Goal: Task Accomplishment & Management: Complete application form

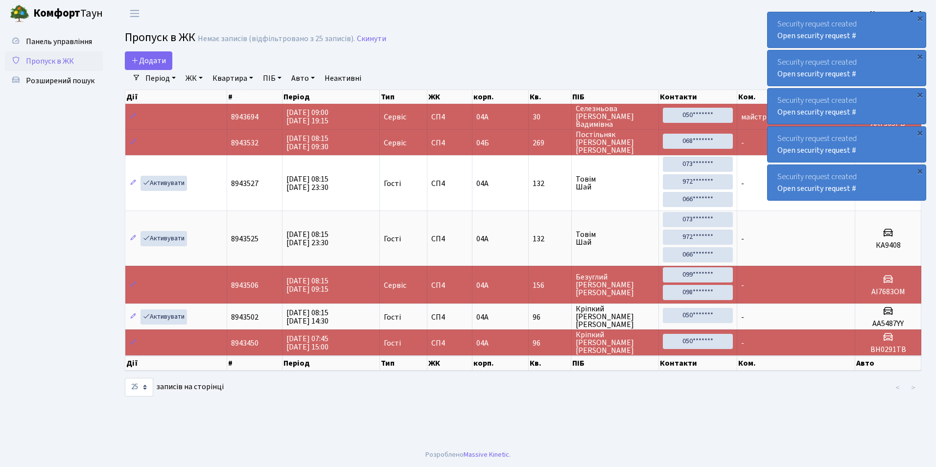
select select "25"
click at [149, 62] on span "Додати" at bounding box center [148, 60] width 35 height 11
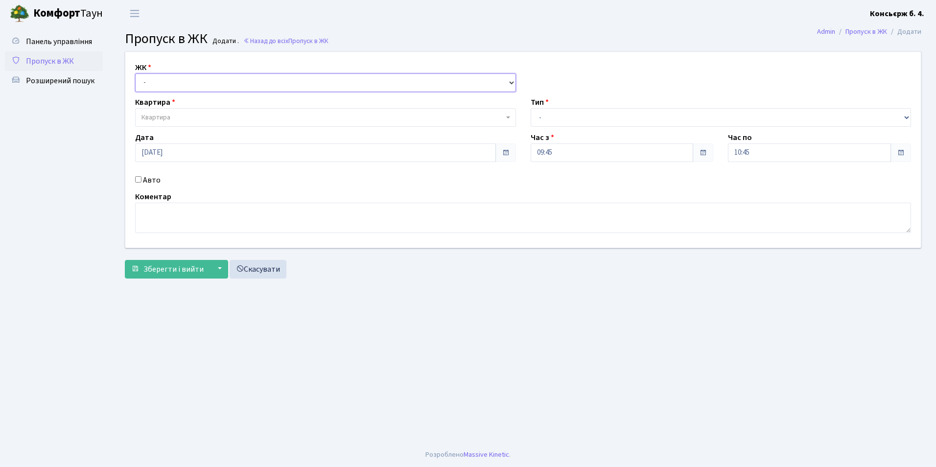
click at [153, 79] on select "- СП4, Столичне шосе, 5" at bounding box center [325, 82] width 381 height 19
select select "325"
click at [135, 73] on select "- СП4, Столичне шосе, 5" at bounding box center [325, 82] width 381 height 19
select select
click at [158, 120] on span "Квартира" at bounding box center [155, 118] width 29 height 10
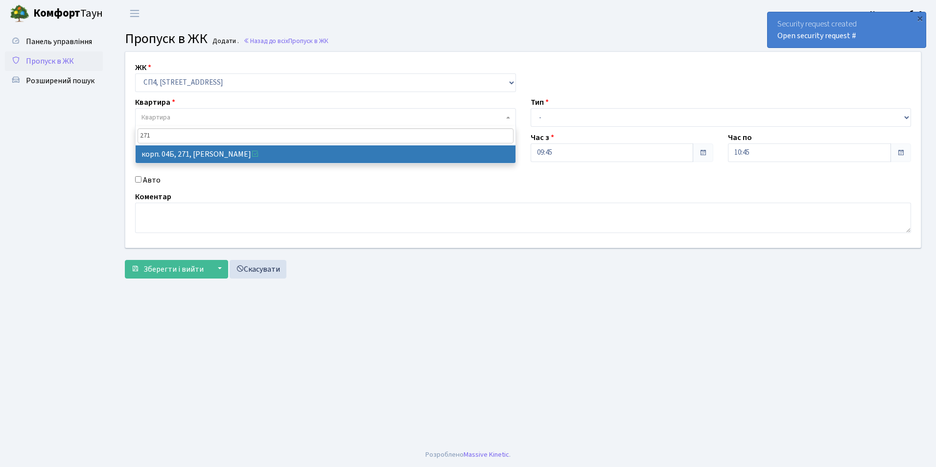
type input "271"
select select "21299"
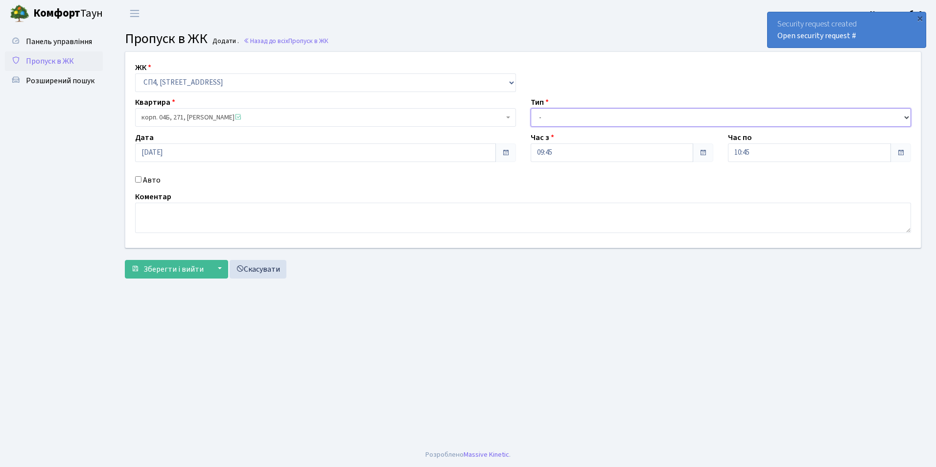
click at [551, 117] on select "- Доставка Таксі Гості Сервіс" at bounding box center [720, 117] width 381 height 19
select select "1"
click at [530, 108] on select "- Доставка Таксі Гості Сервіс" at bounding box center [720, 117] width 381 height 19
click at [136, 179] on input "Авто" at bounding box center [138, 179] width 6 height 6
checkbox input "true"
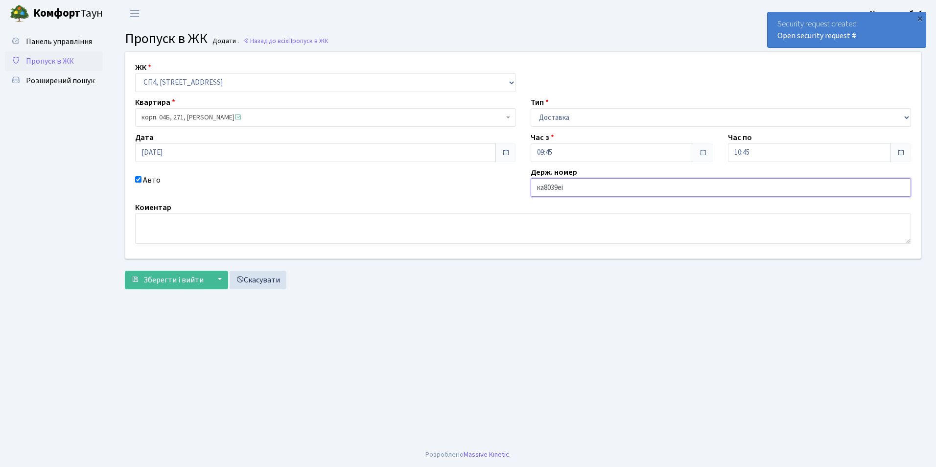
type input "ка8039еі"
drag, startPoint x: 184, startPoint y: 273, endPoint x: 186, endPoint y: 277, distance: 5.0
click at [184, 273] on button "Зберегти і вийти" at bounding box center [167, 280] width 85 height 19
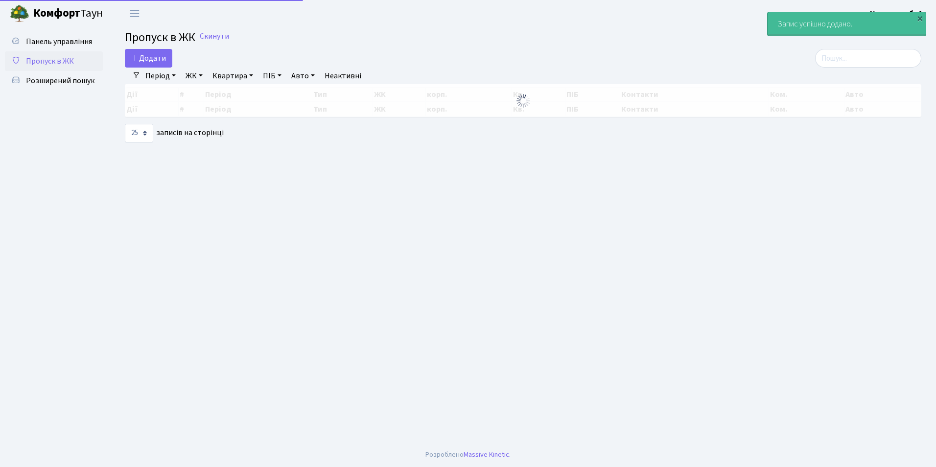
select select "25"
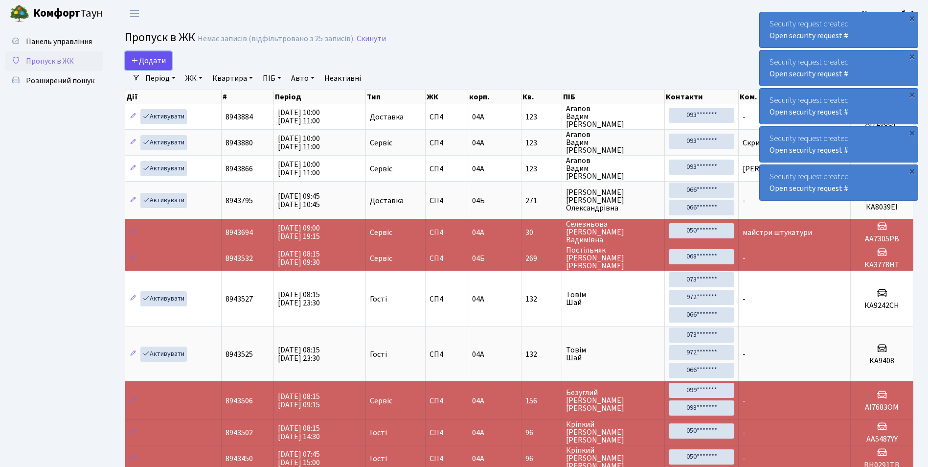
click at [148, 59] on span "Додати" at bounding box center [148, 60] width 35 height 11
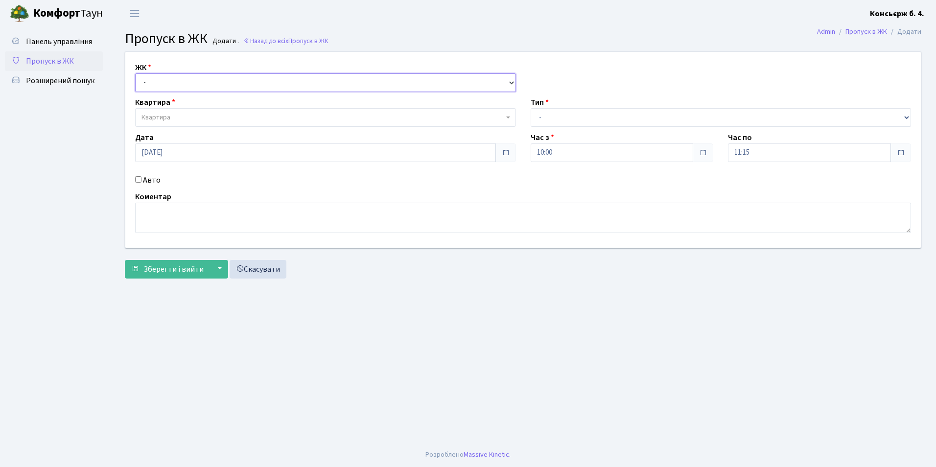
click at [157, 81] on select "- СП4, Столичне шосе, 5" at bounding box center [325, 82] width 381 height 19
select select "325"
click at [135, 73] on select "- СП4, Столичне шосе, 5" at bounding box center [325, 82] width 381 height 19
select select
click at [158, 116] on span "Квартира" at bounding box center [155, 118] width 29 height 10
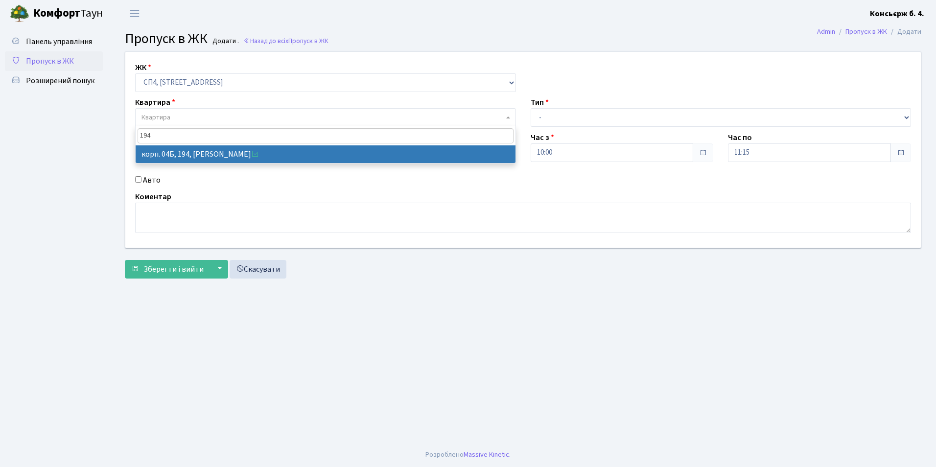
type input "194"
select select "21222"
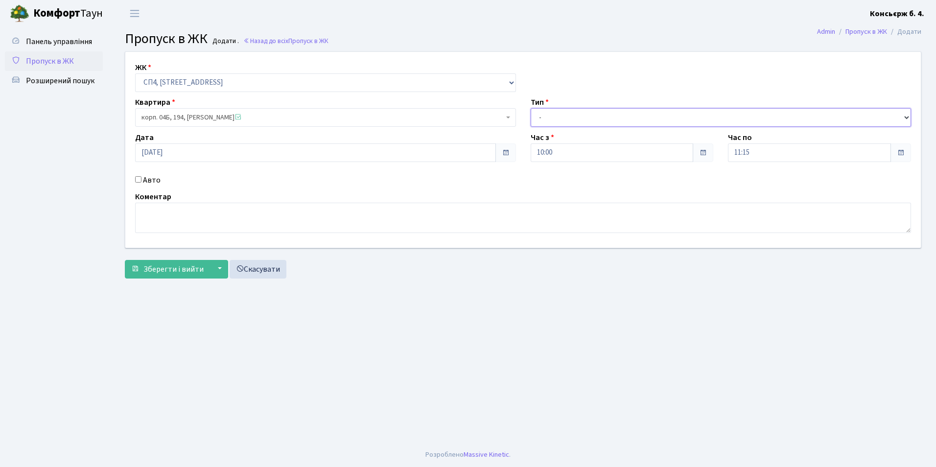
click at [548, 119] on select "- Доставка Таксі Гості Сервіс" at bounding box center [720, 117] width 381 height 19
select select "1"
click at [530, 108] on select "- Доставка Таксі Гості Сервіс" at bounding box center [720, 117] width 381 height 19
click at [168, 270] on span "Зберегти і вийти" at bounding box center [173, 269] width 60 height 11
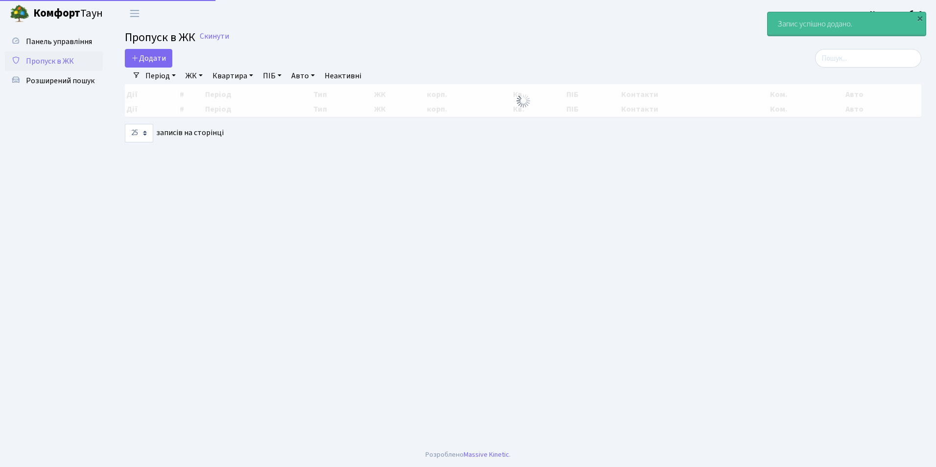
select select "25"
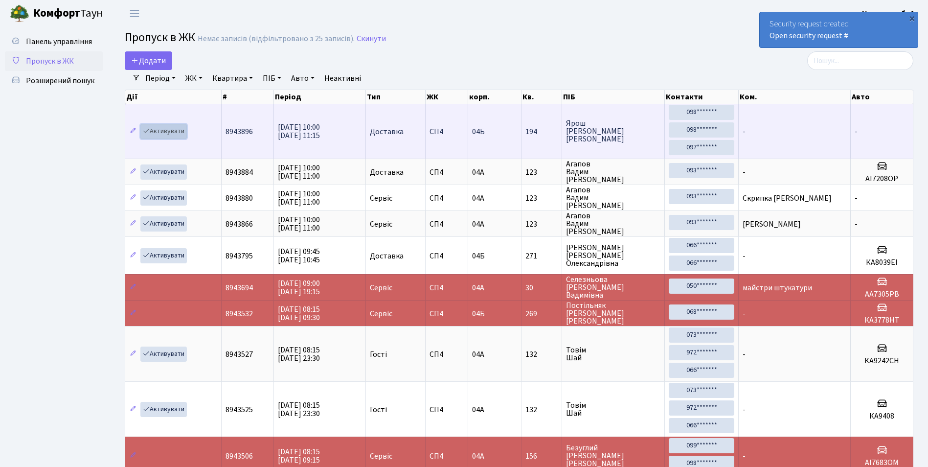
click at [164, 130] on link "Активувати" at bounding box center [163, 131] width 46 height 15
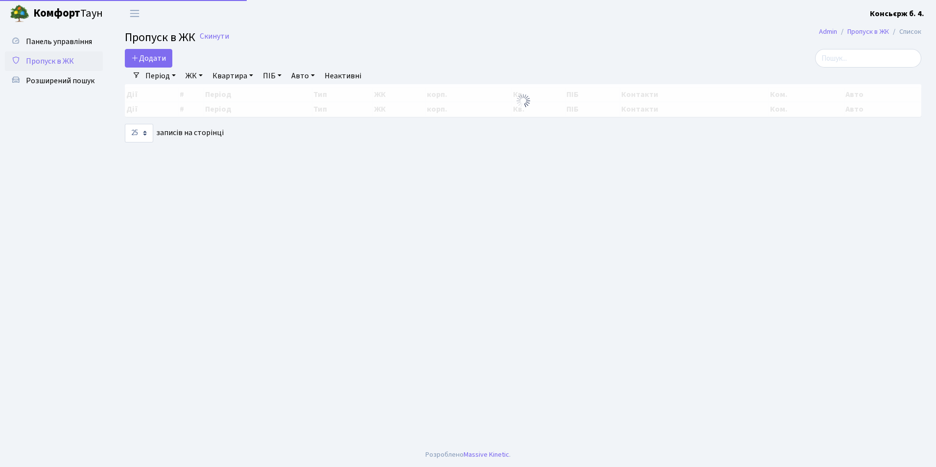
select select "25"
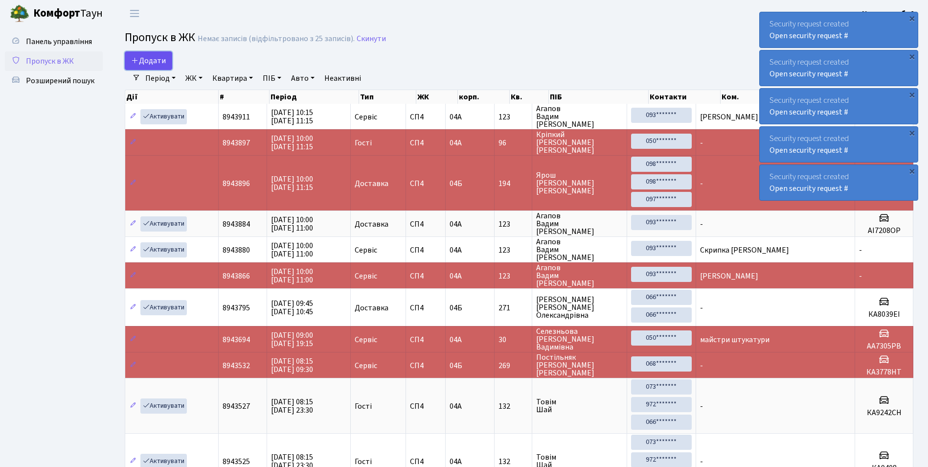
click at [138, 61] on icon at bounding box center [135, 60] width 8 height 8
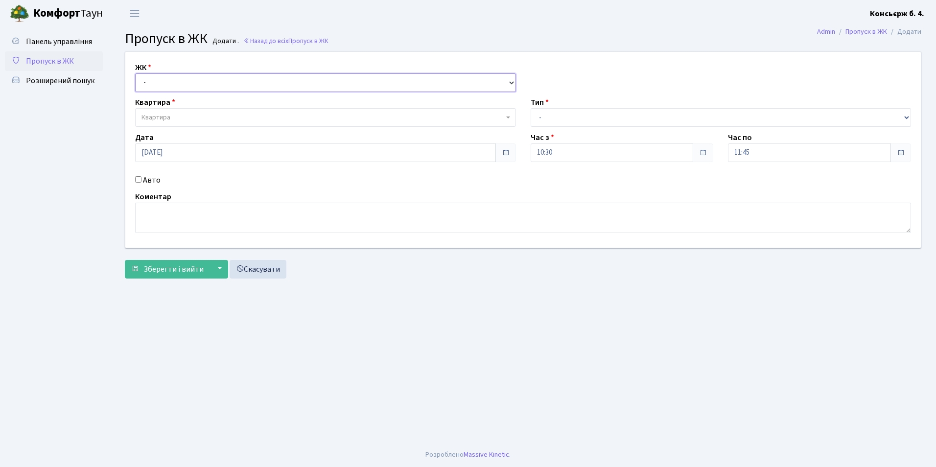
click at [158, 76] on select "- СП4, Столичне шосе, 5" at bounding box center [325, 82] width 381 height 19
select select "325"
click at [135, 73] on select "- СП4, Столичне шосе, 5" at bounding box center [325, 82] width 381 height 19
select select
drag, startPoint x: 164, startPoint y: 114, endPoint x: 172, endPoint y: 120, distance: 9.4
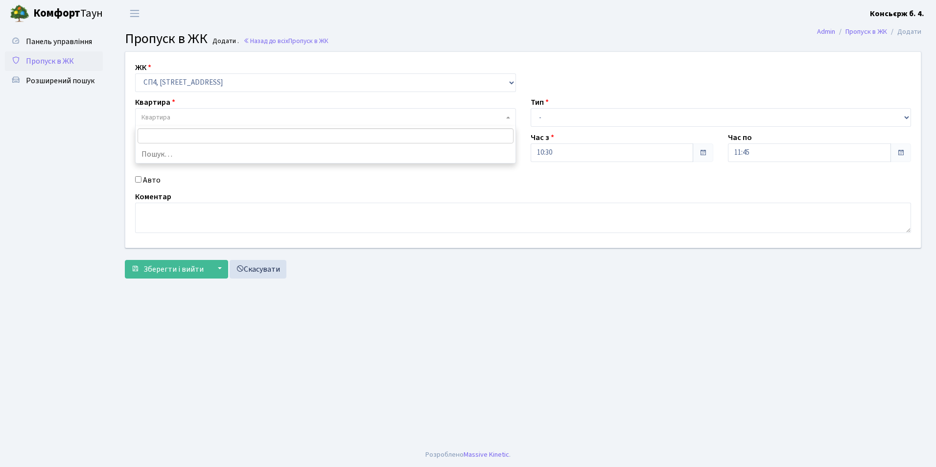
click at [164, 115] on span "Квартира" at bounding box center [155, 118] width 29 height 10
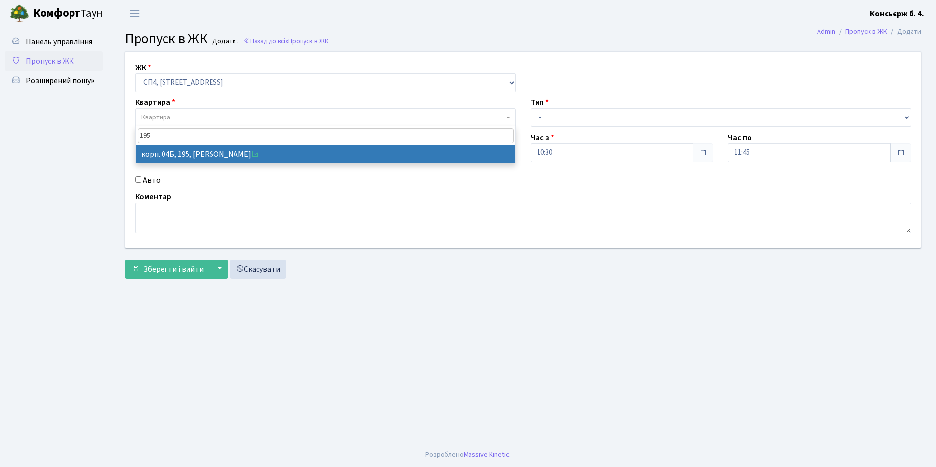
type input "195"
select select "21223"
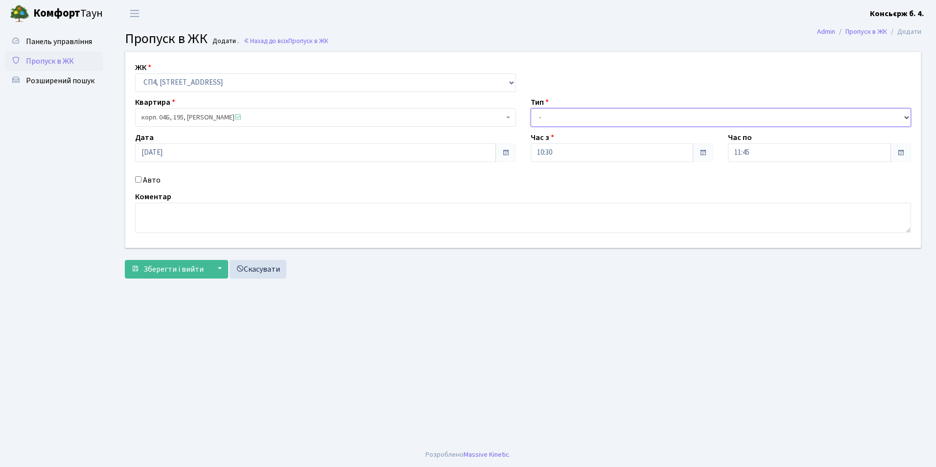
click at [550, 120] on select "- Доставка Таксі Гості Сервіс" at bounding box center [720, 117] width 381 height 19
select select "18"
click at [530, 108] on select "- Доставка Таксі Гості Сервіс" at bounding box center [720, 117] width 381 height 19
click at [138, 178] on input "Авто" at bounding box center [138, 179] width 6 height 6
checkbox input "true"
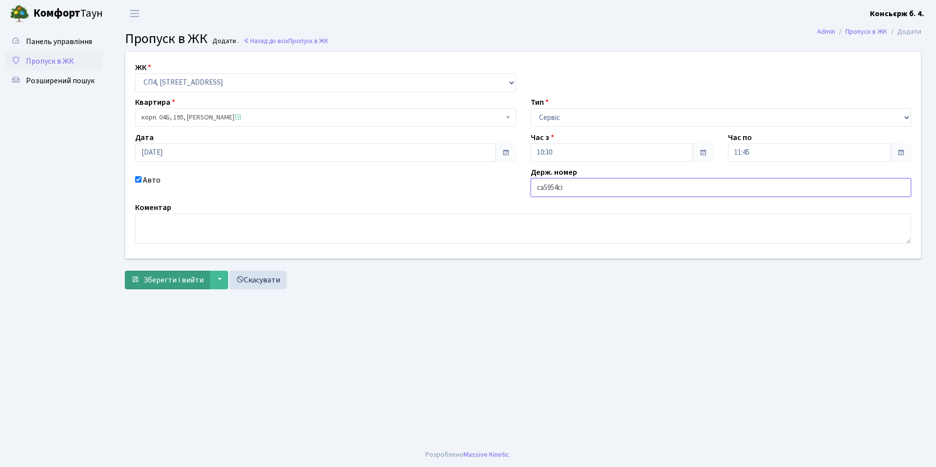
type input "са5954сі"
click at [156, 286] on button "Зберегти і вийти" at bounding box center [167, 280] width 85 height 19
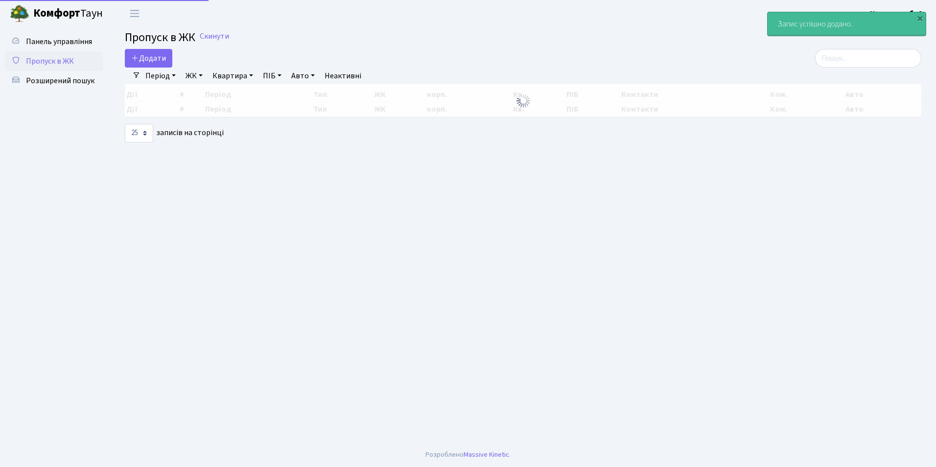
select select "25"
